Goal: Task Accomplishment & Management: Manage account settings

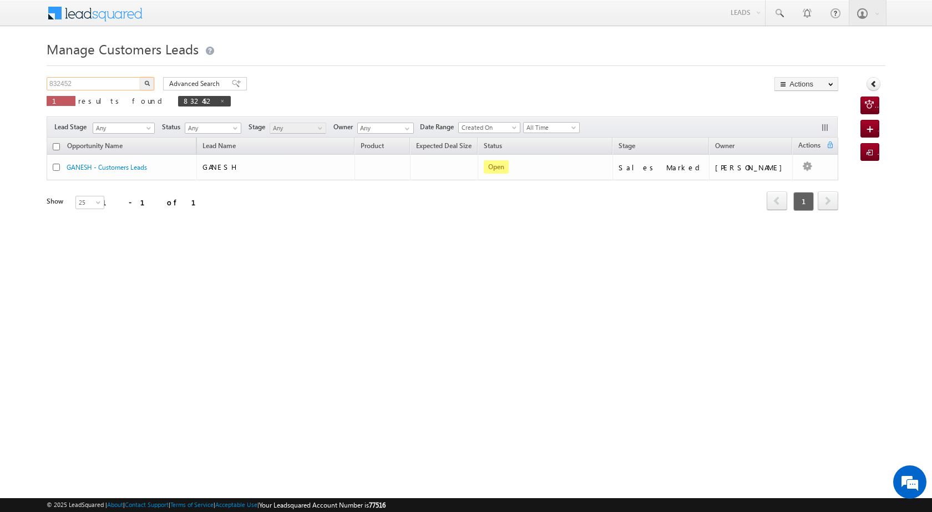
drag, startPoint x: 0, startPoint y: 0, endPoint x: 25, endPoint y: 85, distance: 88.4
click at [3, 84] on body "Menu [PERSON_NAME] [PERSON_NAME] a2@ks erve." at bounding box center [466, 157] width 932 height 314
paste input "0750"
type input "830750"
click at [145, 80] on img "button" at bounding box center [147, 83] width 6 height 6
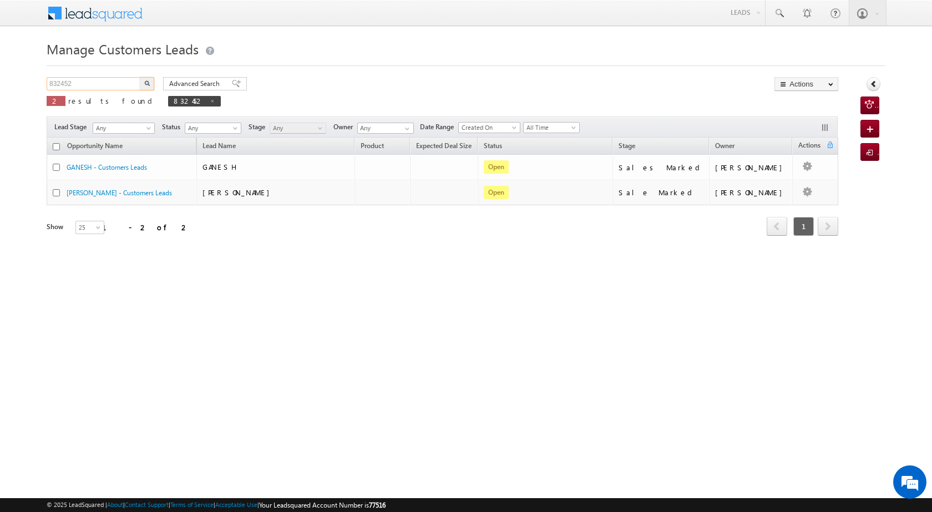
drag, startPoint x: 79, startPoint y: 86, endPoint x: 2, endPoint y: 75, distance: 77.9
click at [2, 75] on body "Menu [PERSON_NAME] [PERSON_NAME] a2@ks erve." at bounding box center [466, 157] width 932 height 314
paste input "0750"
type input "830750"
click at [154, 84] on button "button" at bounding box center [147, 83] width 14 height 13
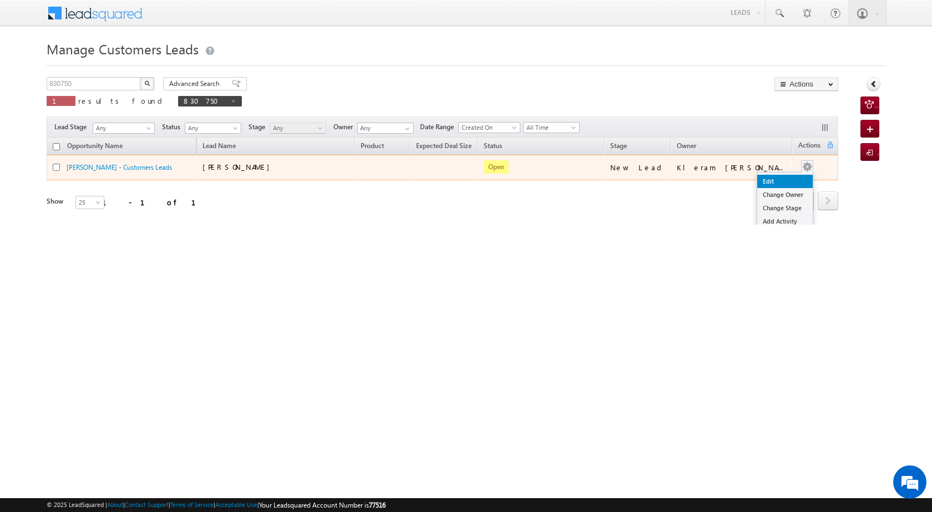
drag, startPoint x: 772, startPoint y: 178, endPoint x: 751, endPoint y: 176, distance: 20.6
click at [772, 179] on link "Edit" at bounding box center [784, 181] width 55 height 13
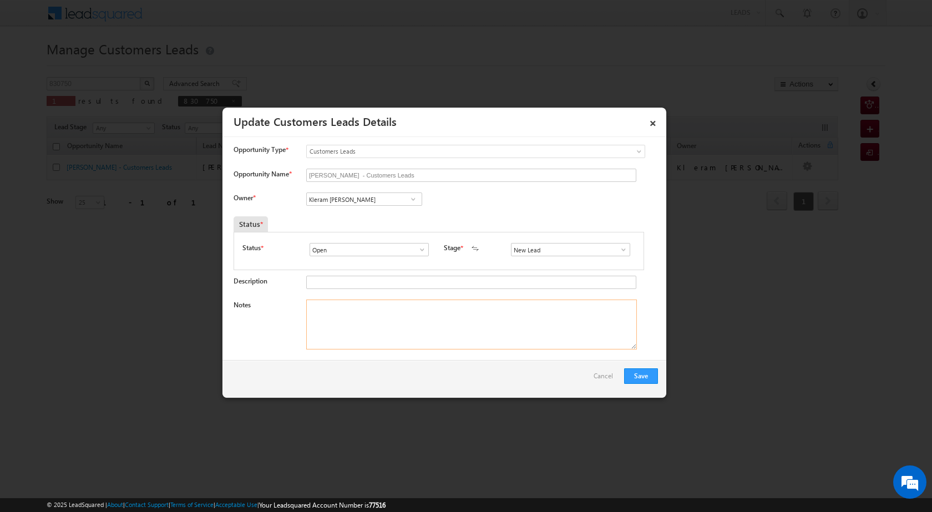
click at [395, 323] on textarea "Notes" at bounding box center [471, 324] width 330 height 50
paste textarea "830750"
click at [388, 338] on textarea "830750" at bounding box center [471, 324] width 330 height 50
paste textarea "own plot seco loan 60 la c amount income 50 lac jcb tractoer 1.50 lac income it…"
type textarea "830750 own plot seco loan 60 la c amount income 50 lac jcb tractoer 1.50 lac in…"
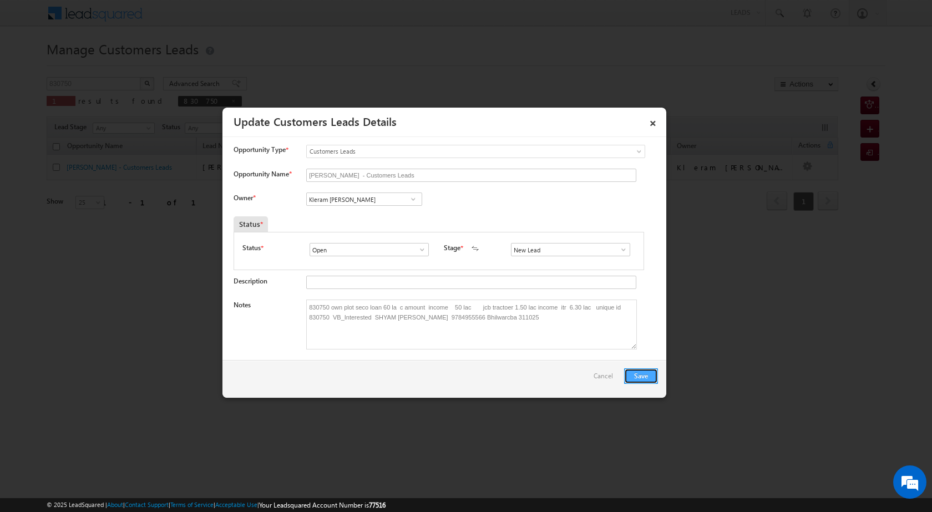
click at [642, 378] on button "Save" at bounding box center [641, 376] width 34 height 16
